Goal: Navigation & Orientation: Understand site structure

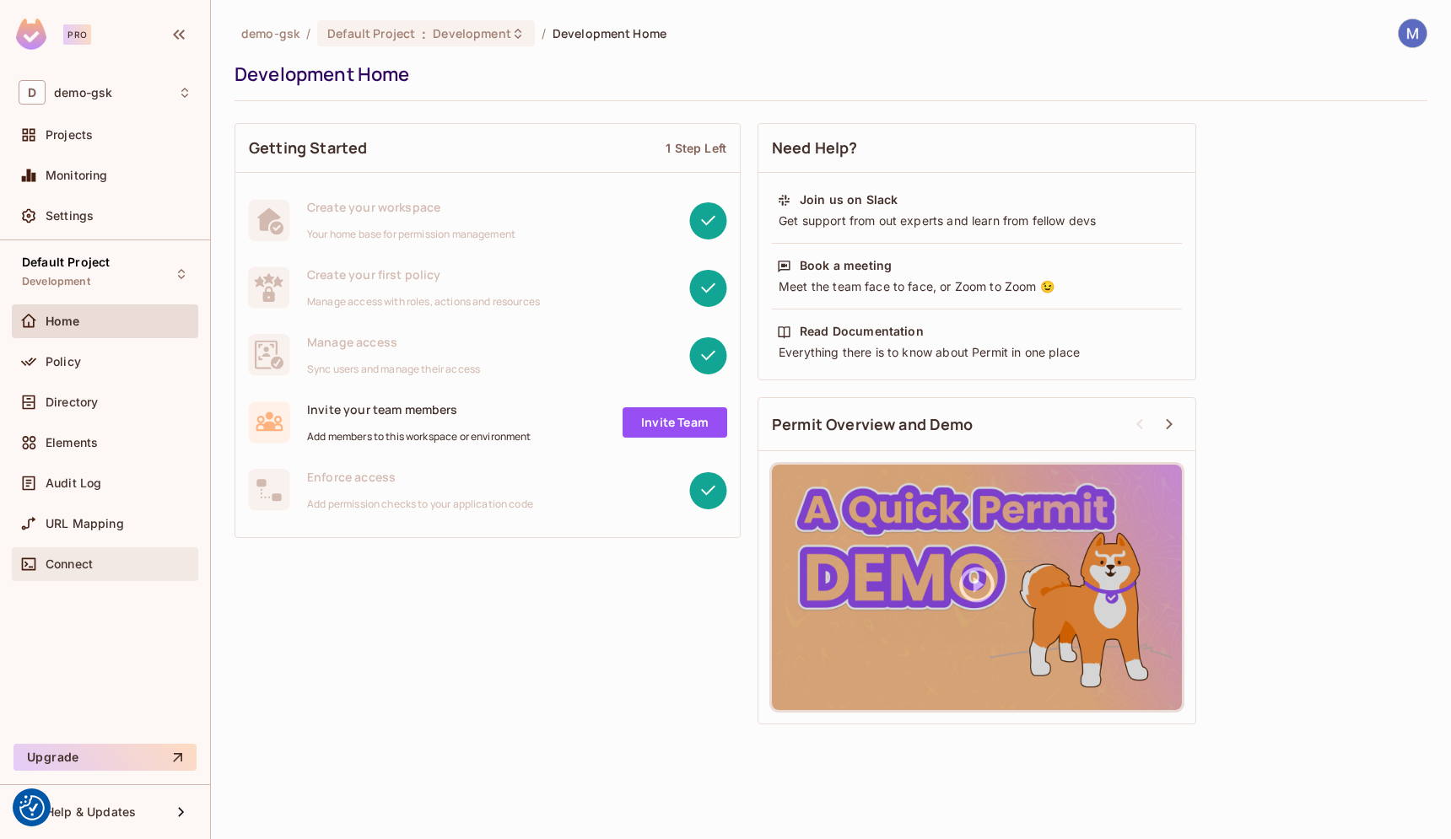
click at [79, 554] on div "Connect" at bounding box center [105, 564] width 173 height 20
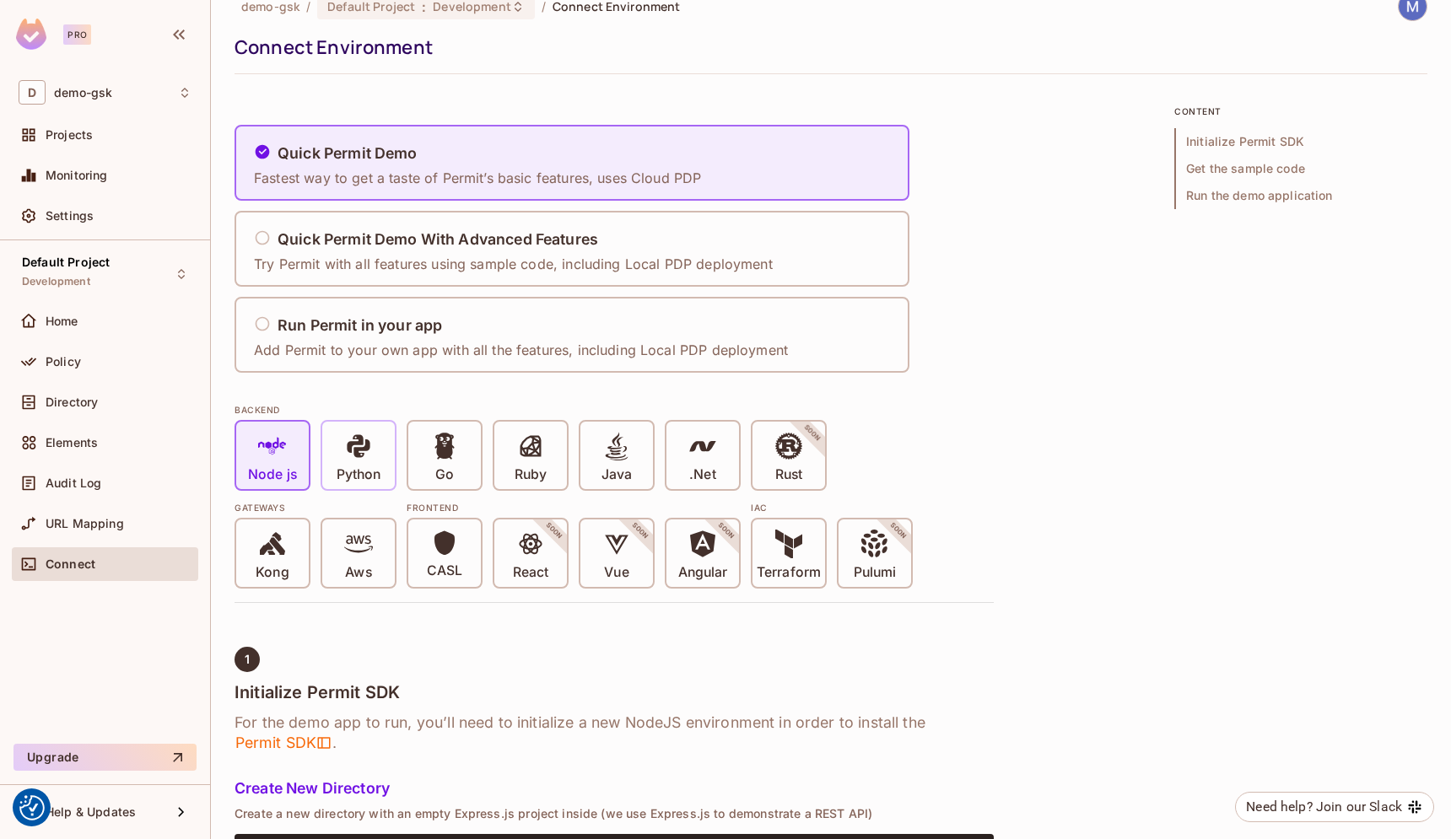
click at [351, 447] on icon at bounding box center [358, 446] width 23 height 23
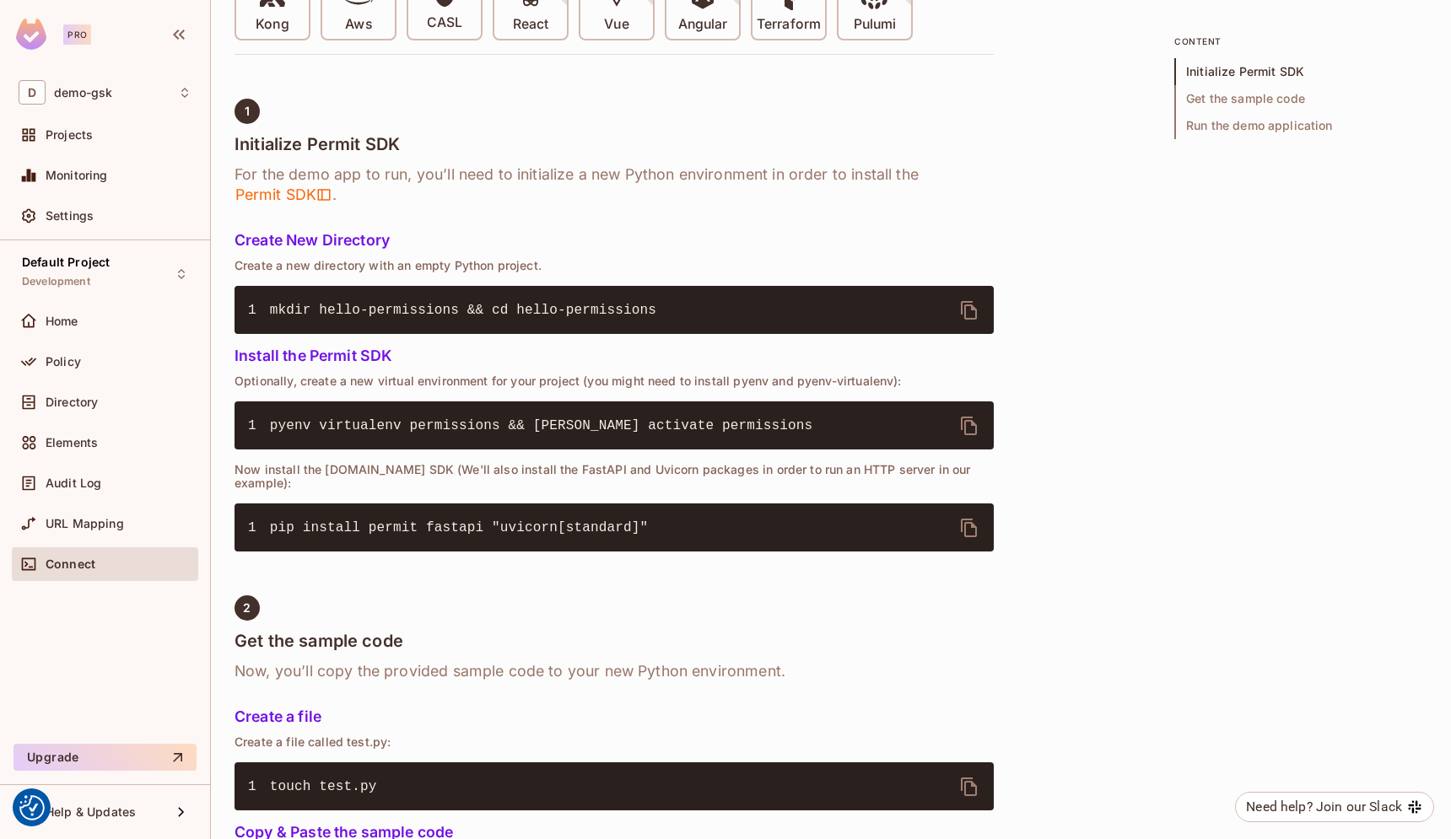
scroll to position [578, 0]
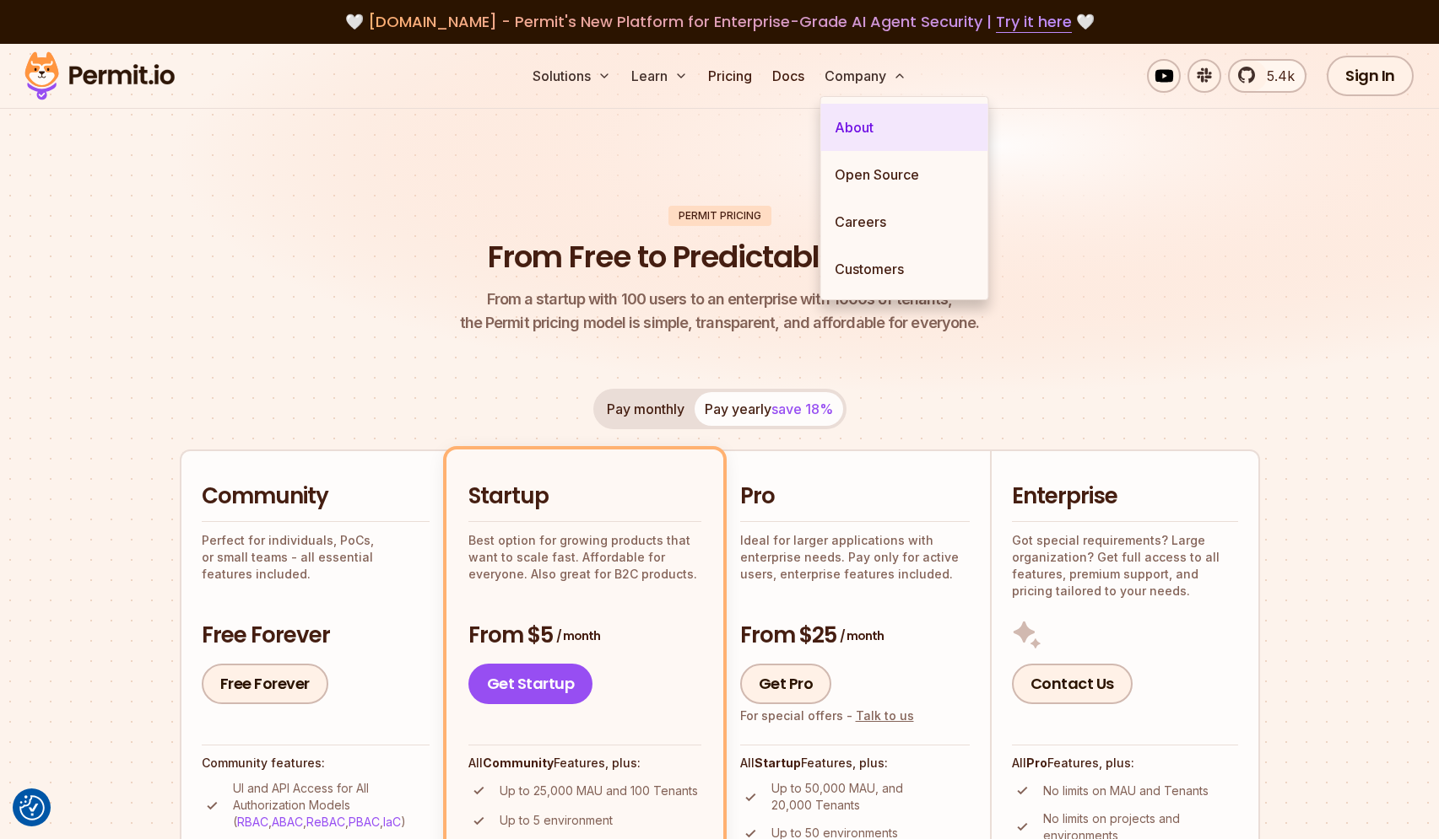
click at [864, 136] on link "About" at bounding box center [904, 127] width 167 height 47
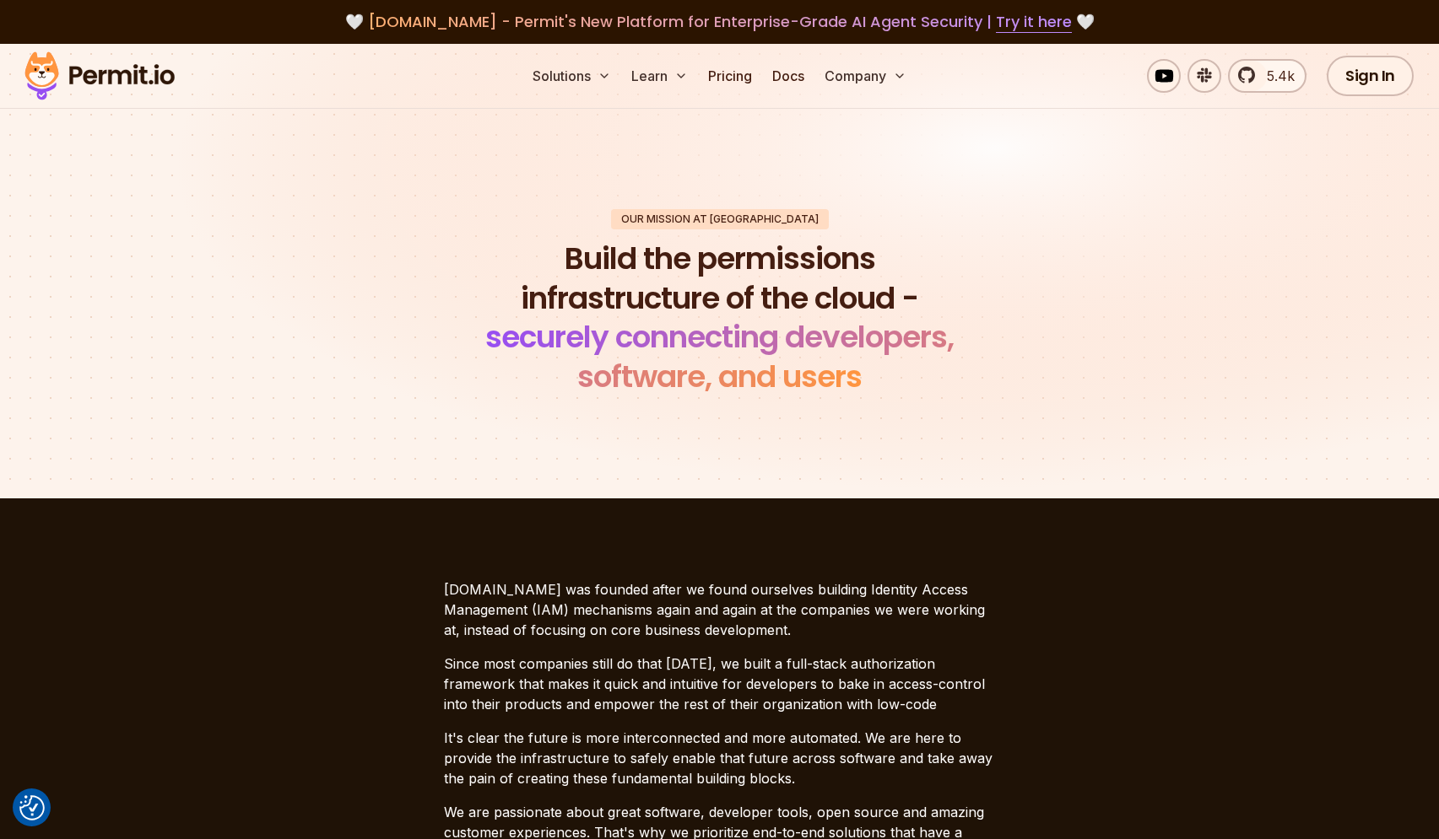
click at [1095, 204] on section "Our mission at Permit Build the permissions infrastructure of the cloud - secur…" at bounding box center [719, 303] width 1439 height 391
